Goal: Transaction & Acquisition: Purchase product/service

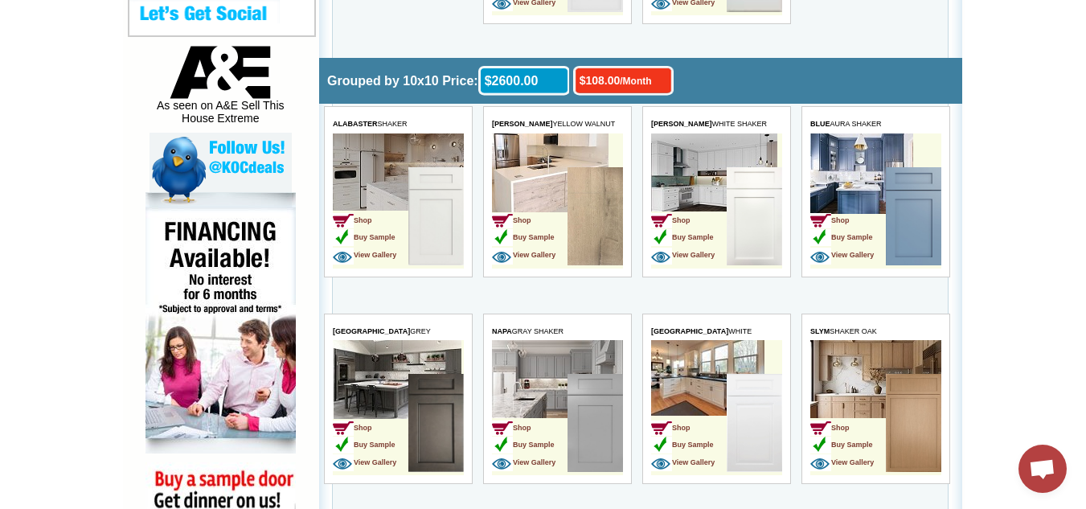
scroll to position [883, 0]
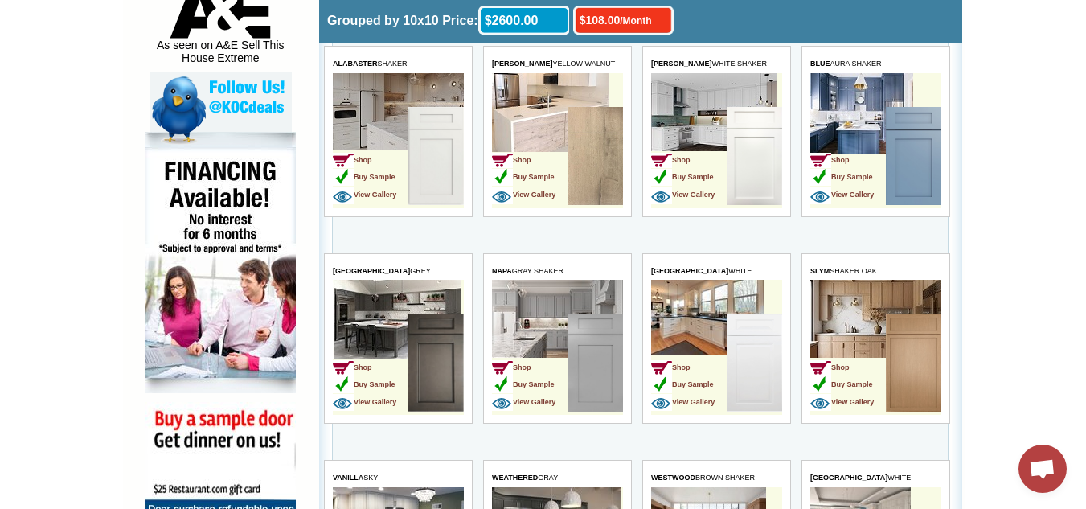
drag, startPoint x: 1095, startPoint y: 30, endPoint x: 1097, endPoint y: 142, distance: 112.5
click at [424, 144] on img at bounding box center [435, 156] width 55 height 98
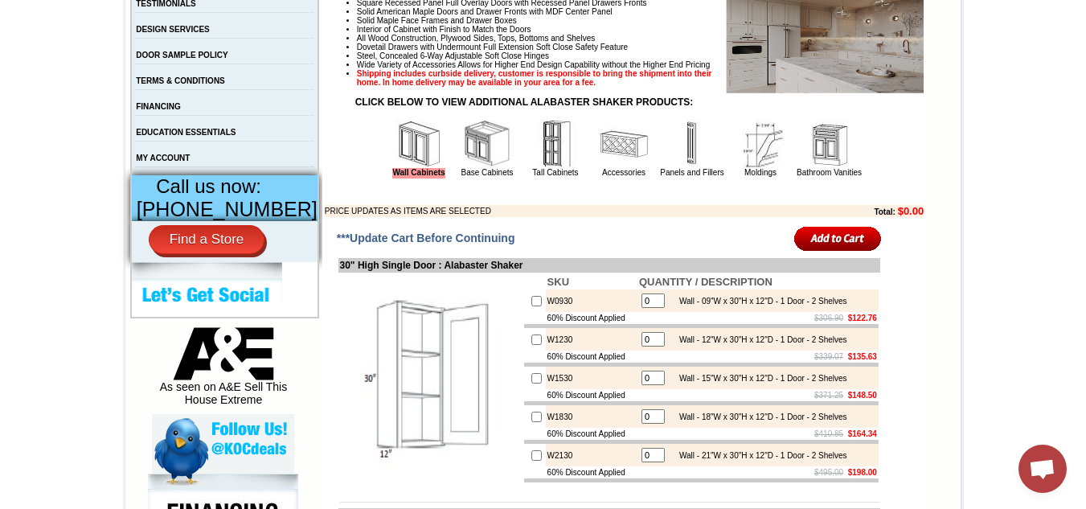
scroll to position [555, 0]
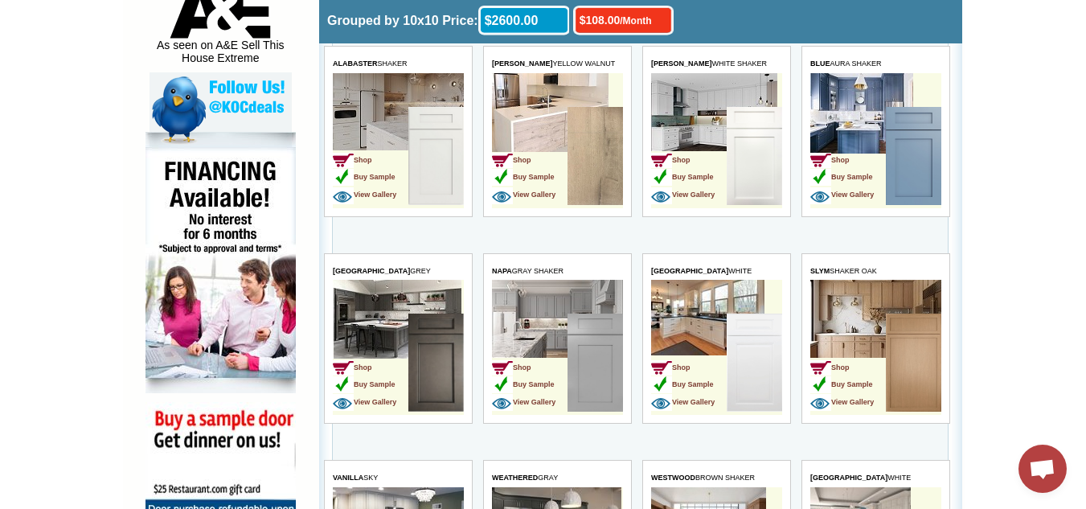
click at [696, 314] on td "Shop Buy Sample View Gallery" at bounding box center [689, 363] width 76 height 101
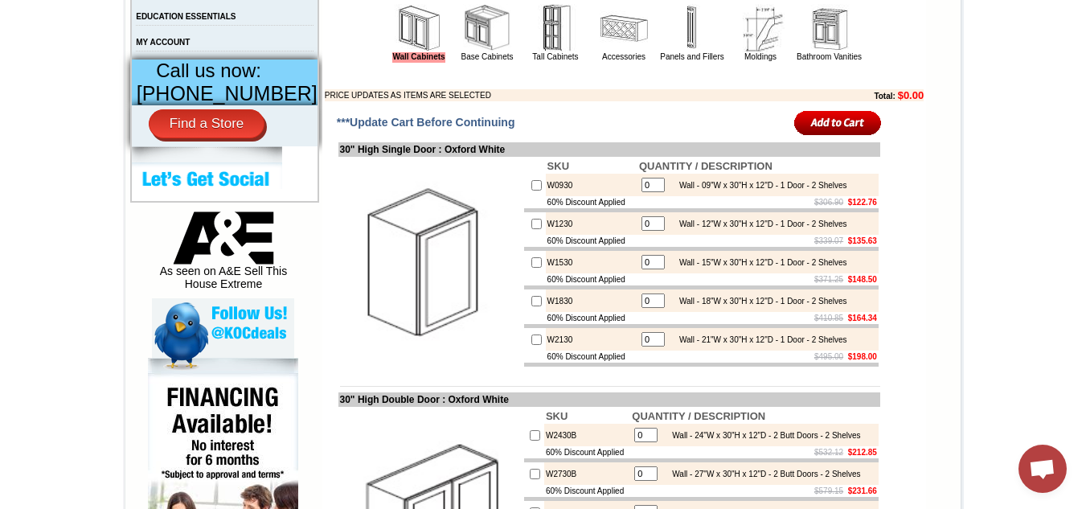
scroll to position [669, 0]
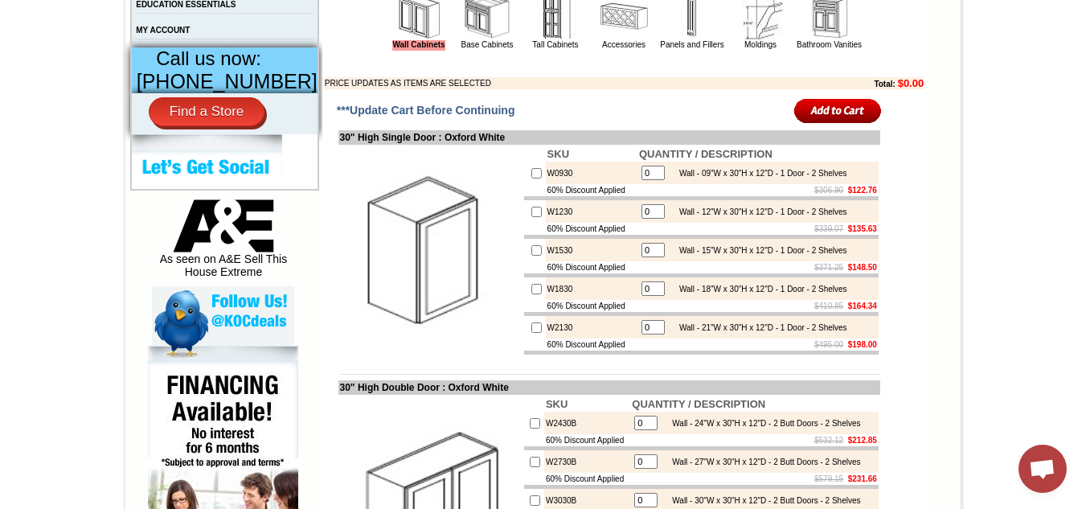
click at [531, 256] on input "checkbox" at bounding box center [536, 250] width 10 height 10
checkbox input "true"
type input "1"
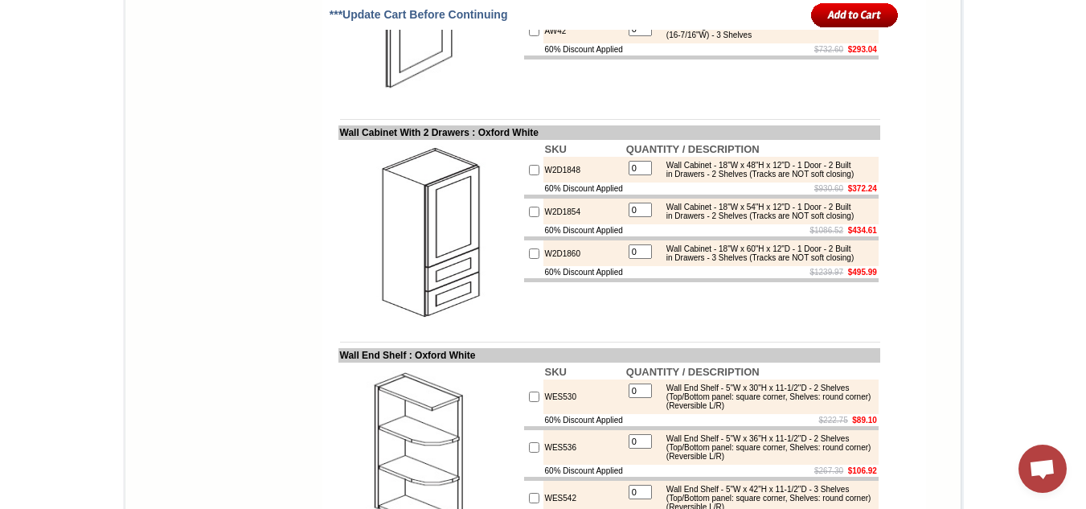
scroll to position [4333, 0]
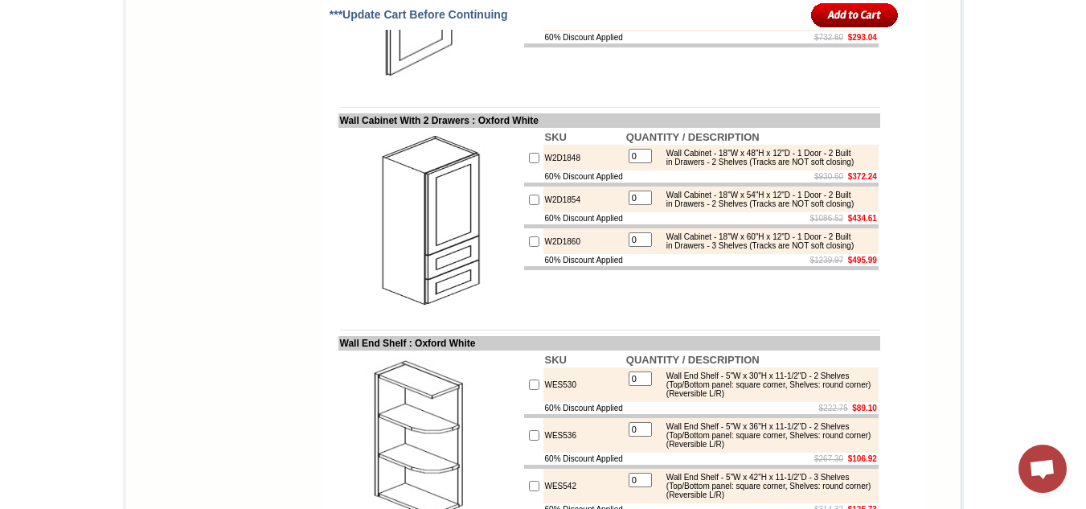
checkbox input "true"
type input "1"
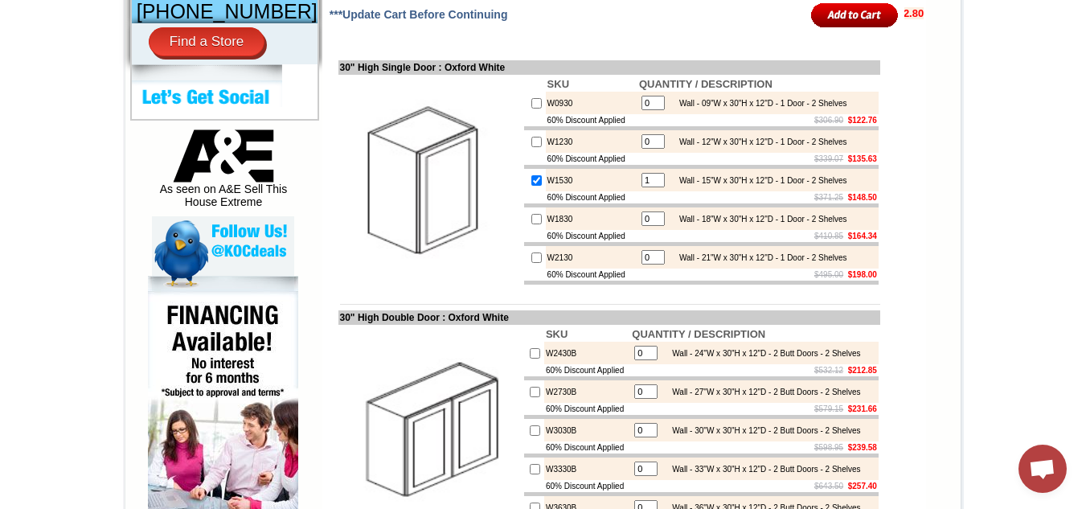
scroll to position [693, 0]
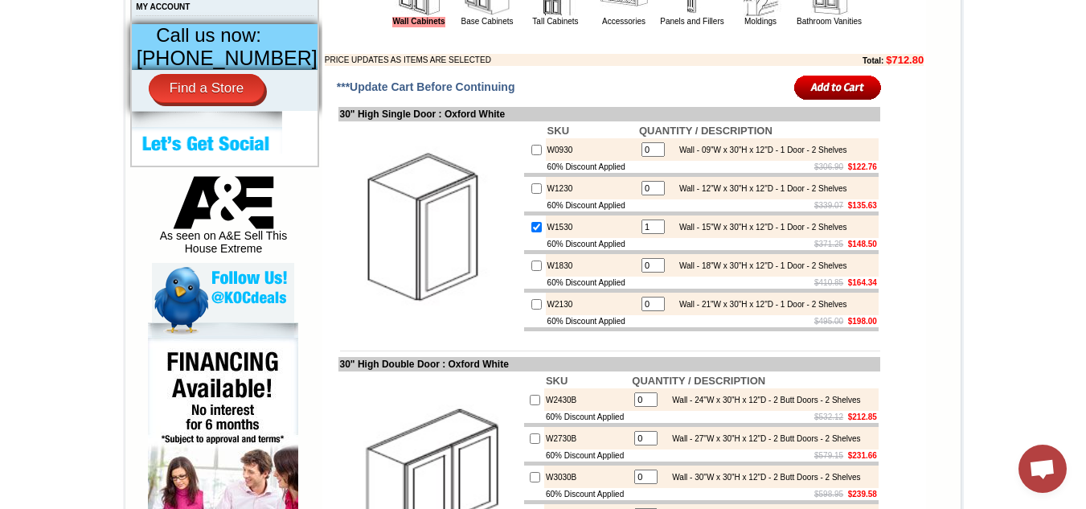
click at [531, 232] on input "checkbox" at bounding box center [536, 227] width 10 height 10
checkbox input "false"
type input "0"
click at [844, 100] on input "image" at bounding box center [838, 87] width 88 height 27
